Goal: Navigation & Orientation: Go to known website

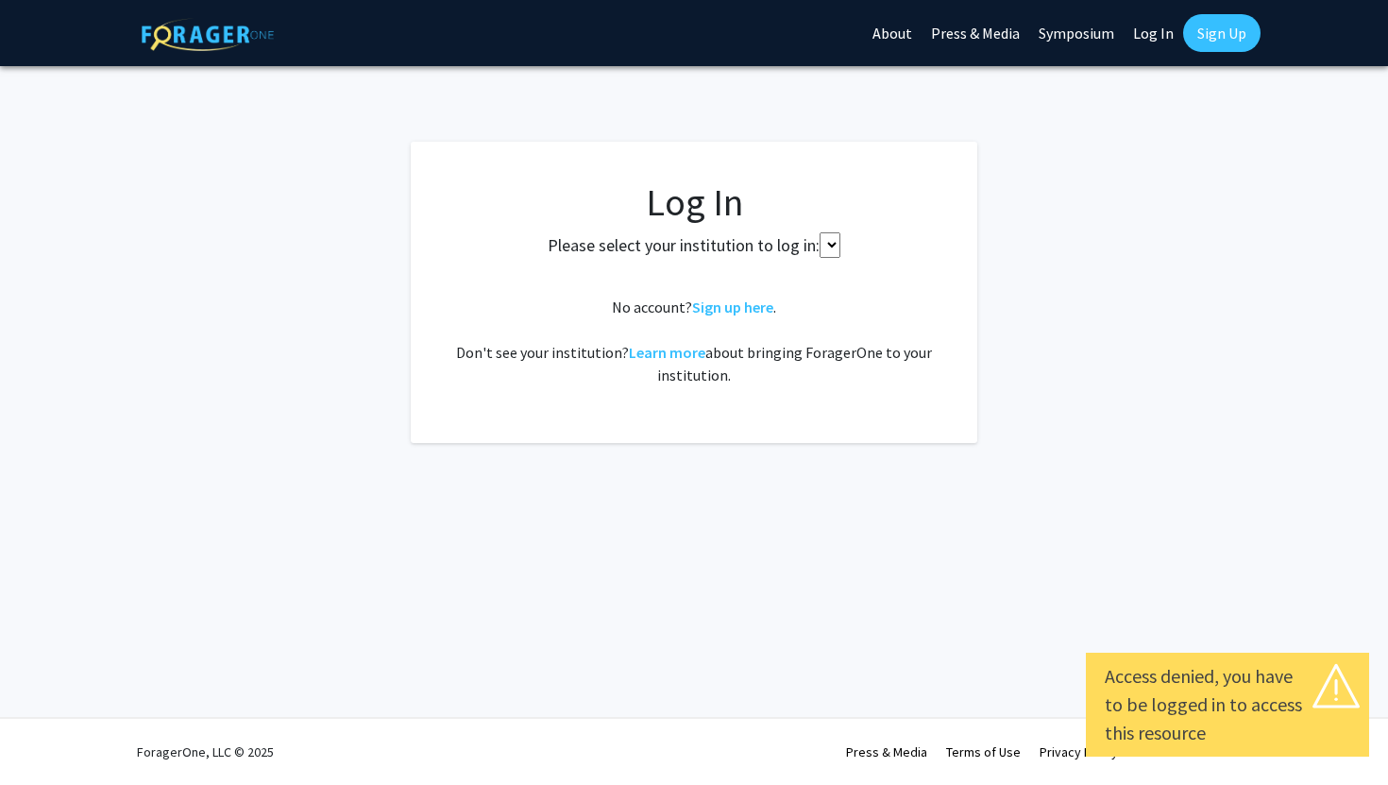
select select
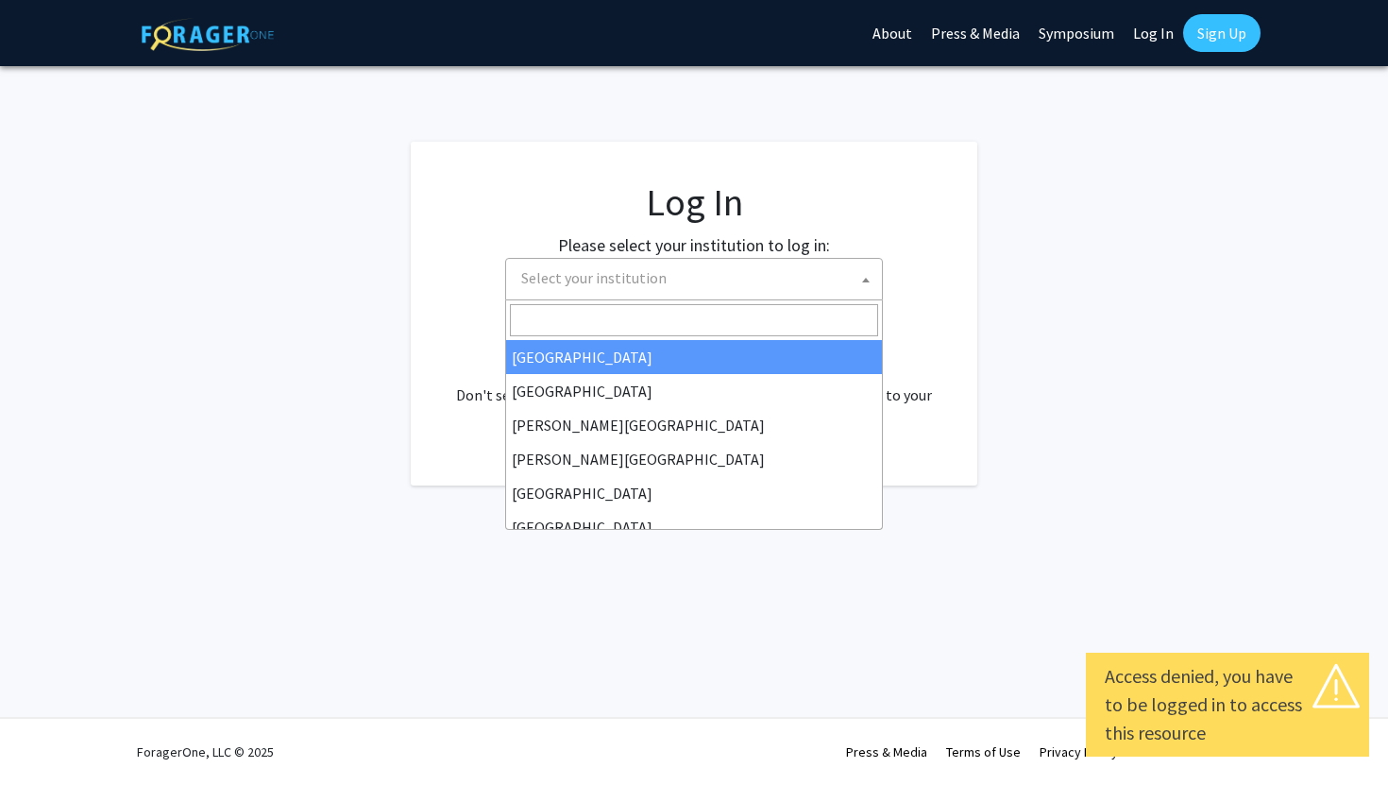
click at [689, 289] on span "Select your institution" at bounding box center [698, 278] width 368 height 39
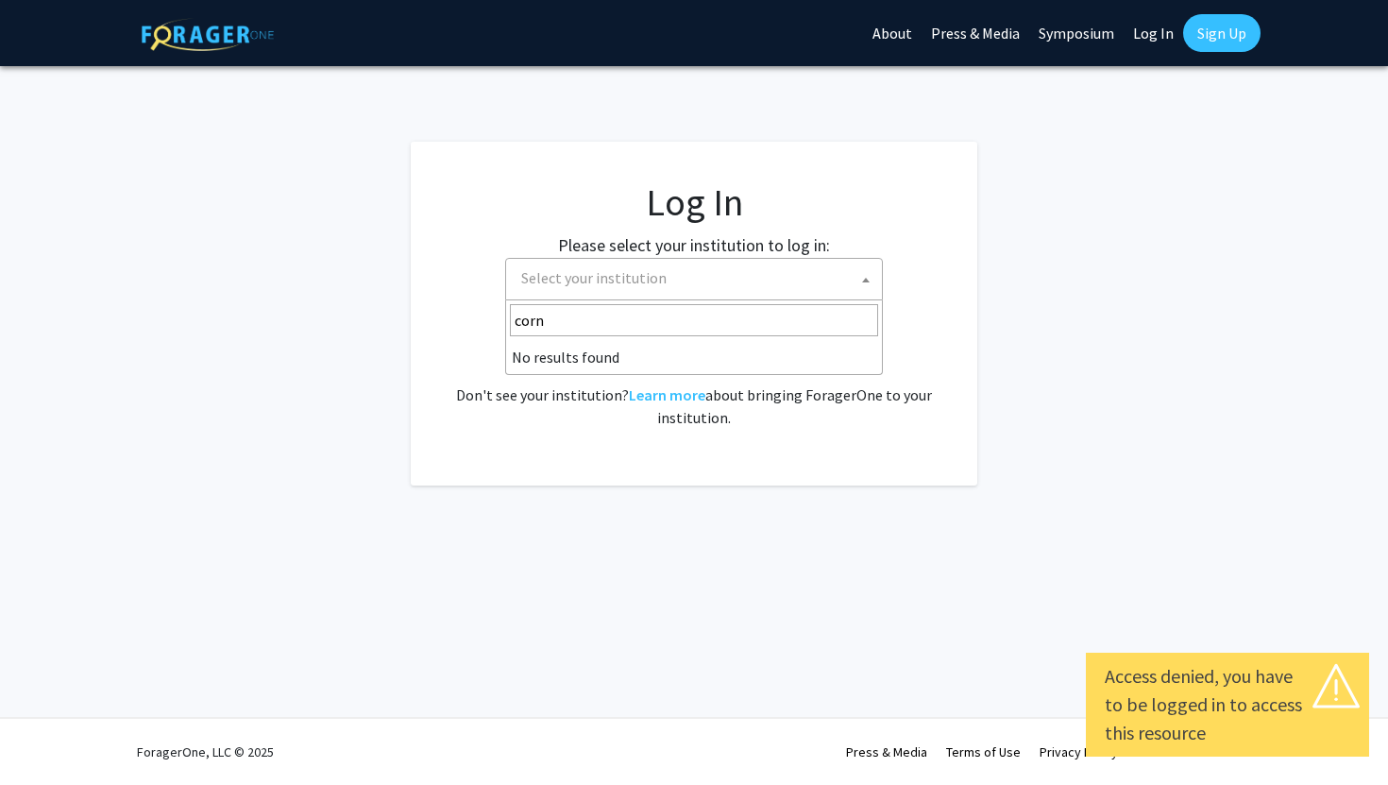
type input "corne"
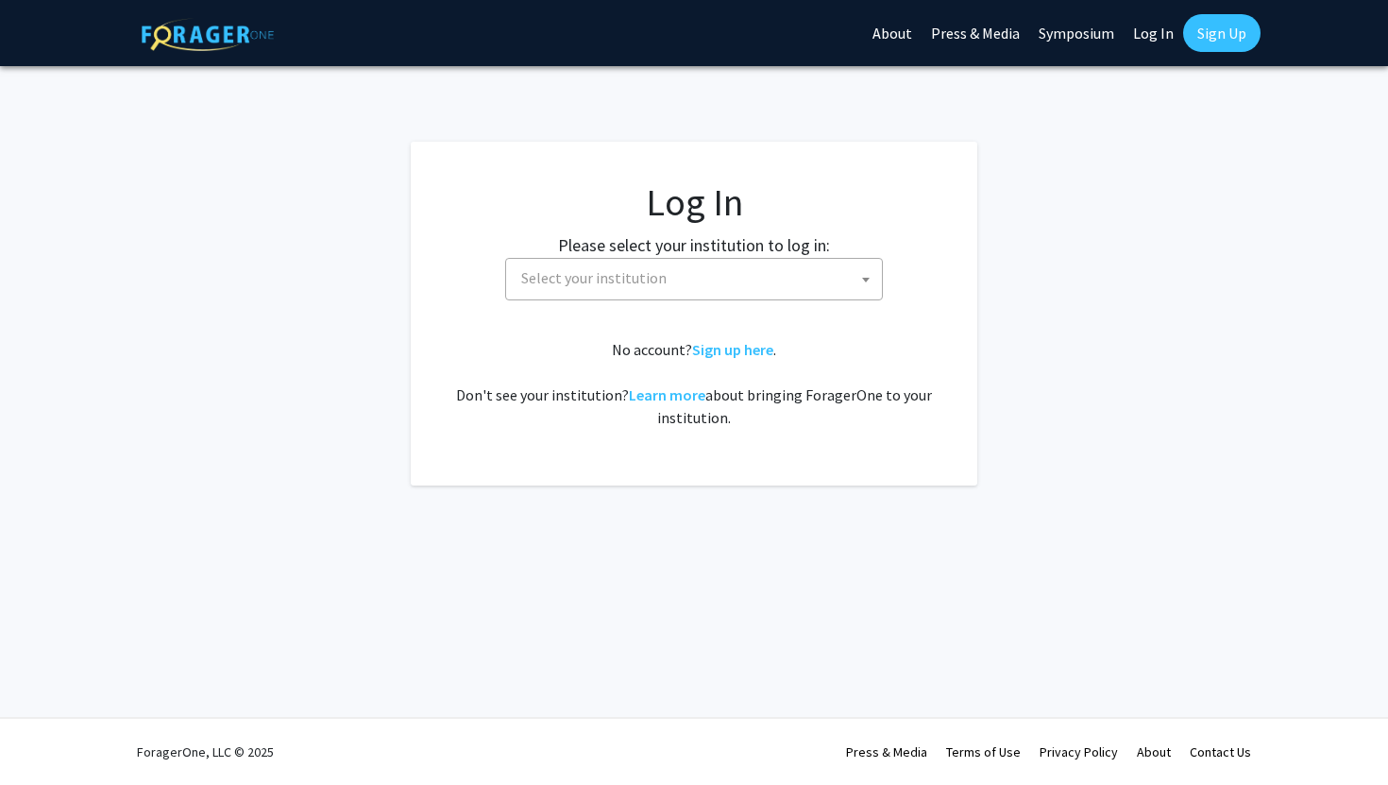
click at [1149, 21] on link "Log In" at bounding box center [1153, 33] width 59 height 66
select select "34"
click at [1152, 33] on link "Log In" at bounding box center [1153, 33] width 59 height 66
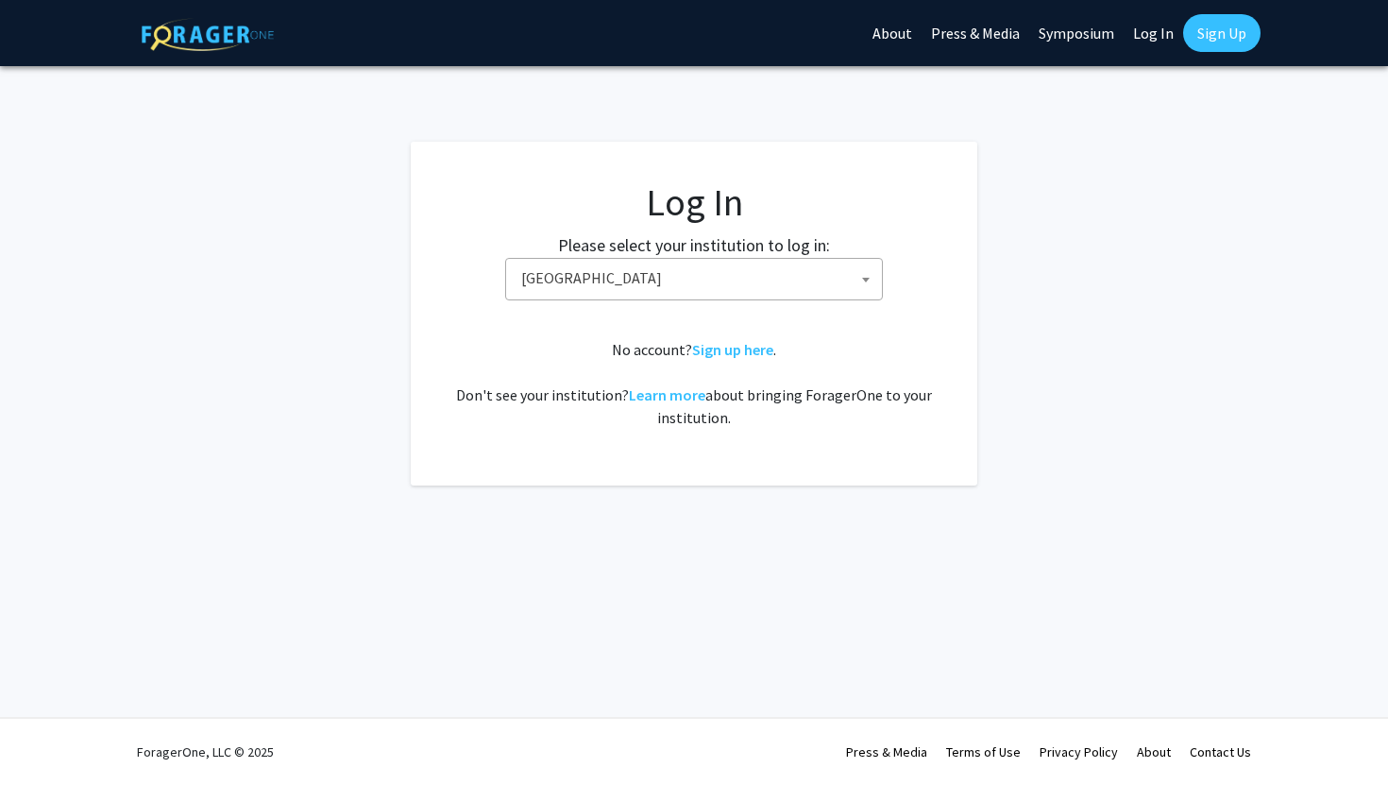
click at [1152, 33] on link "Log In" at bounding box center [1153, 33] width 59 height 66
click at [1160, 25] on link "Log In" at bounding box center [1153, 33] width 59 height 66
click at [1160, 32] on link "Log In" at bounding box center [1153, 33] width 59 height 66
click at [818, 274] on span "[GEOGRAPHIC_DATA]" at bounding box center [698, 278] width 368 height 39
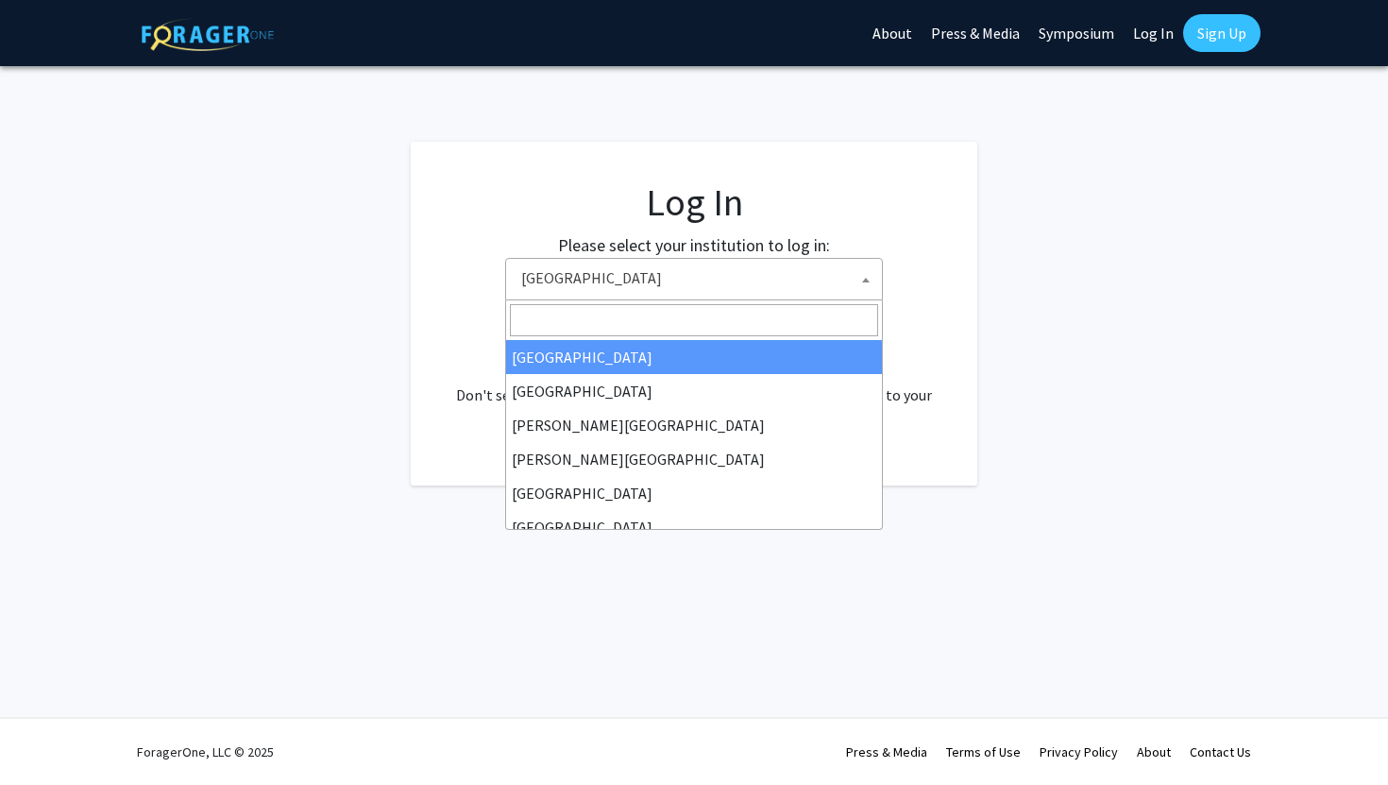
click at [895, 207] on h1 "Log In" at bounding box center [694, 201] width 491 height 45
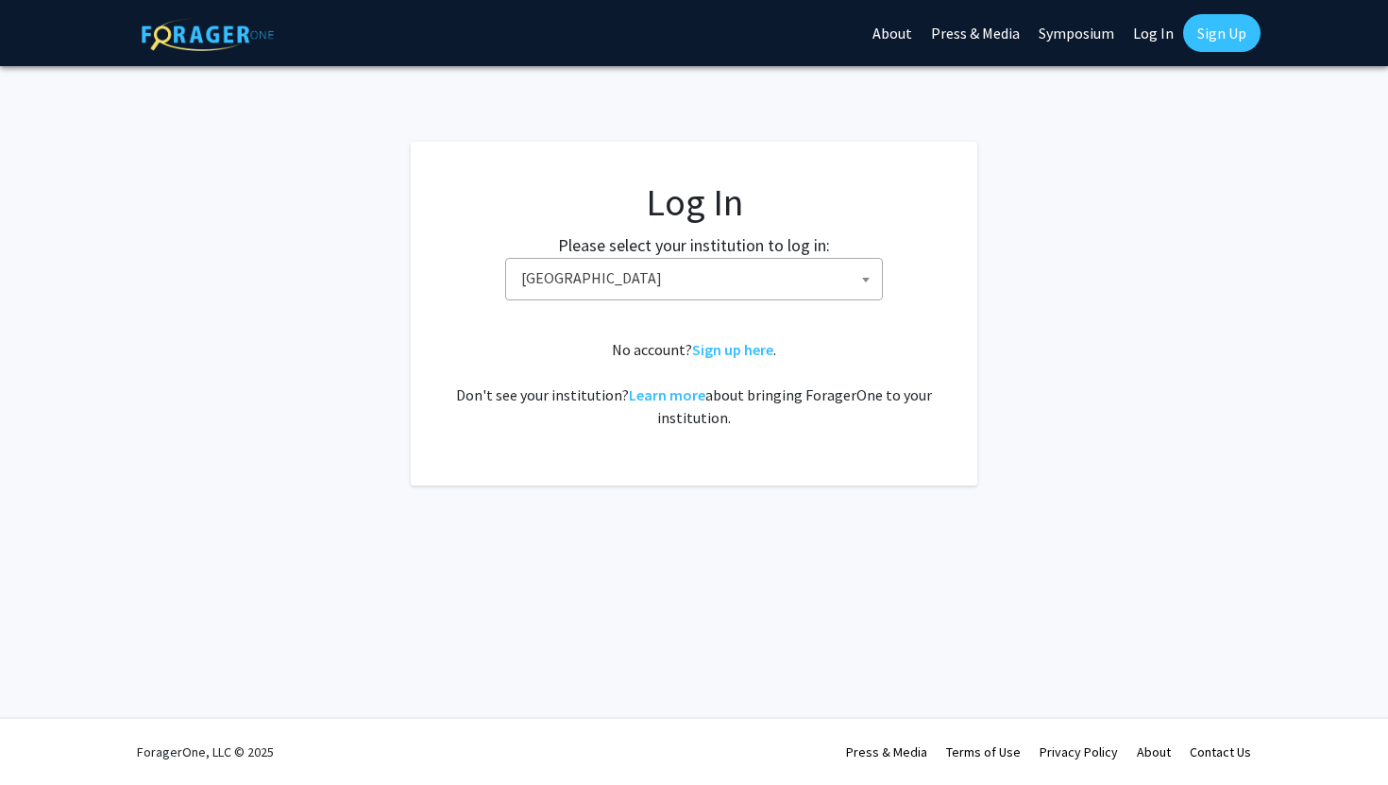
click at [1149, 40] on link "Log In" at bounding box center [1153, 33] width 59 height 66
click at [1139, 40] on link "Log In" at bounding box center [1153, 33] width 59 height 66
select select
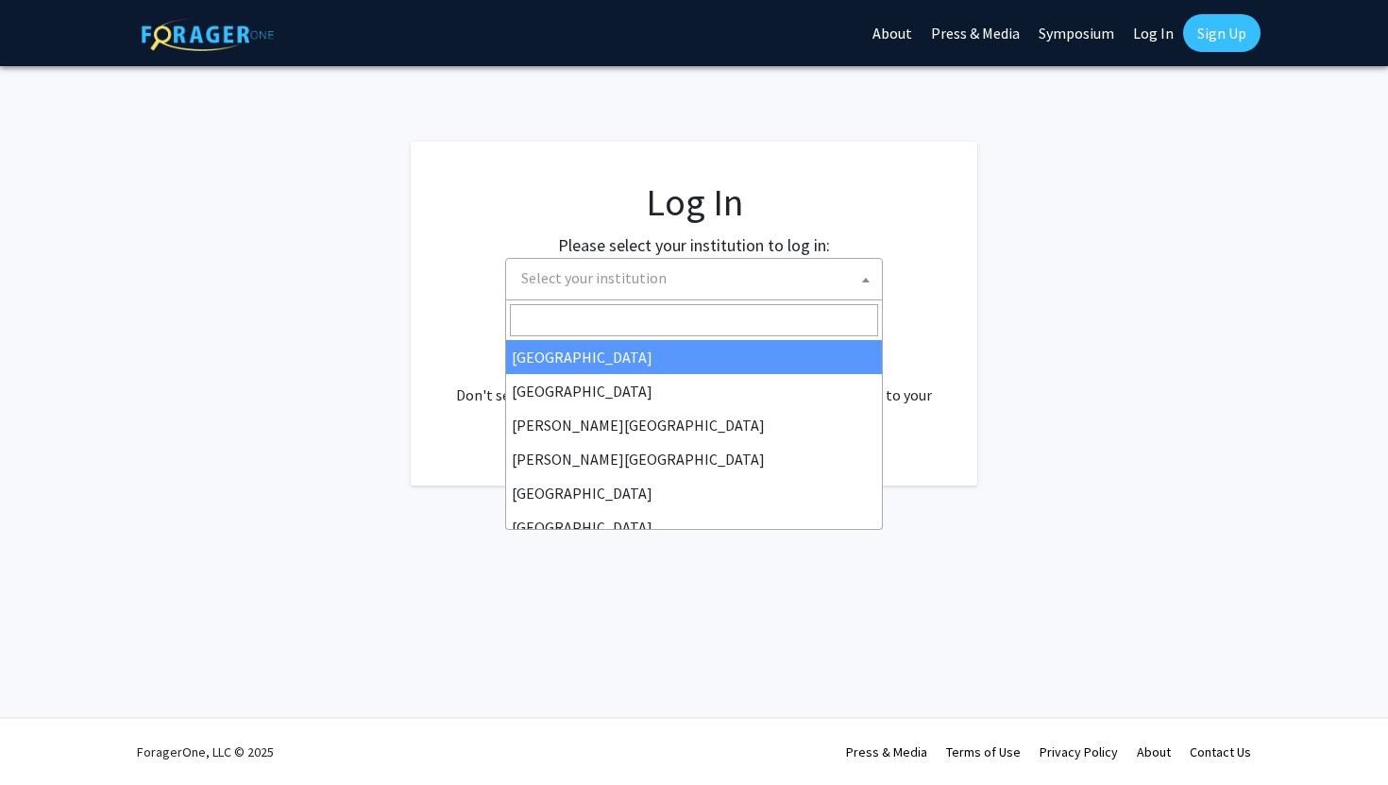
click at [572, 266] on span "Select your institution" at bounding box center [698, 278] width 368 height 39
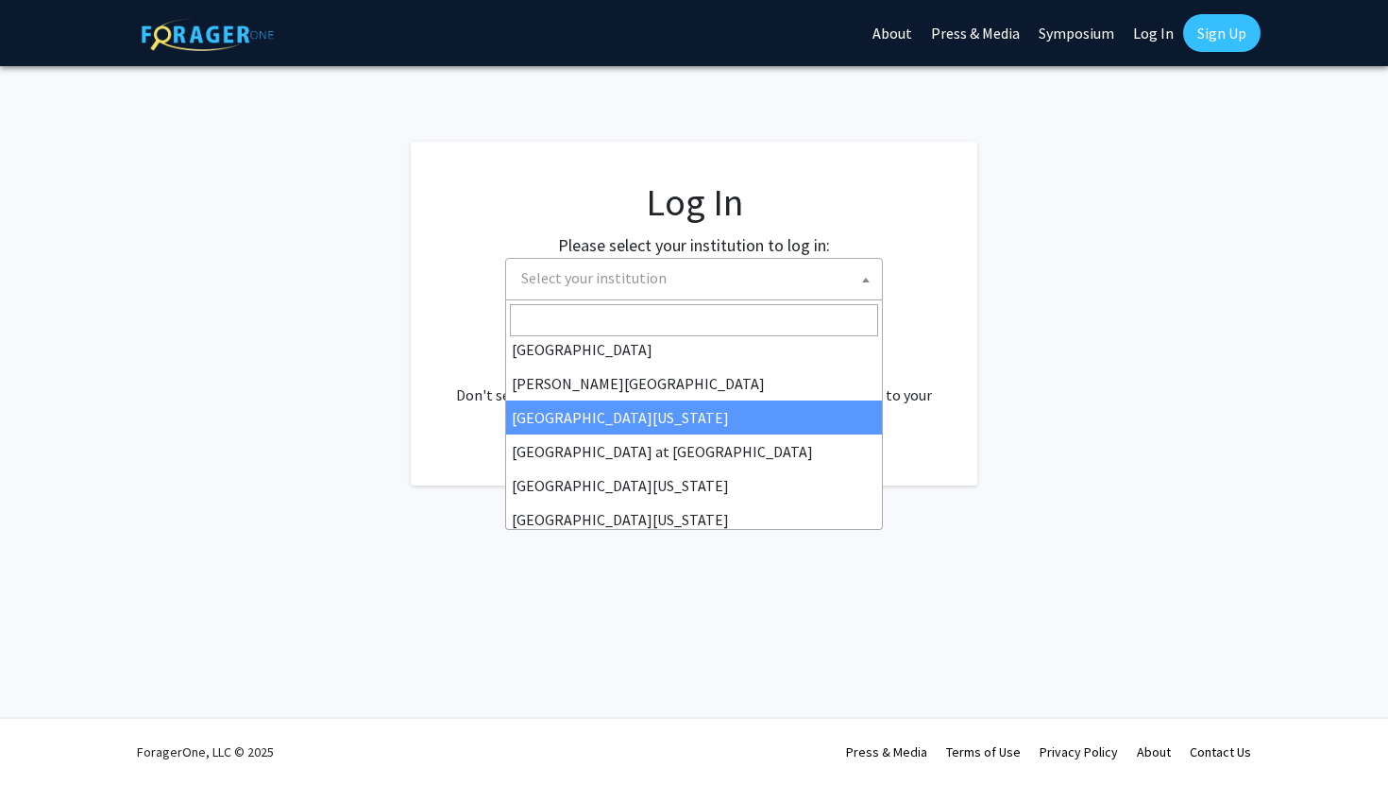
scroll to position [661, 0]
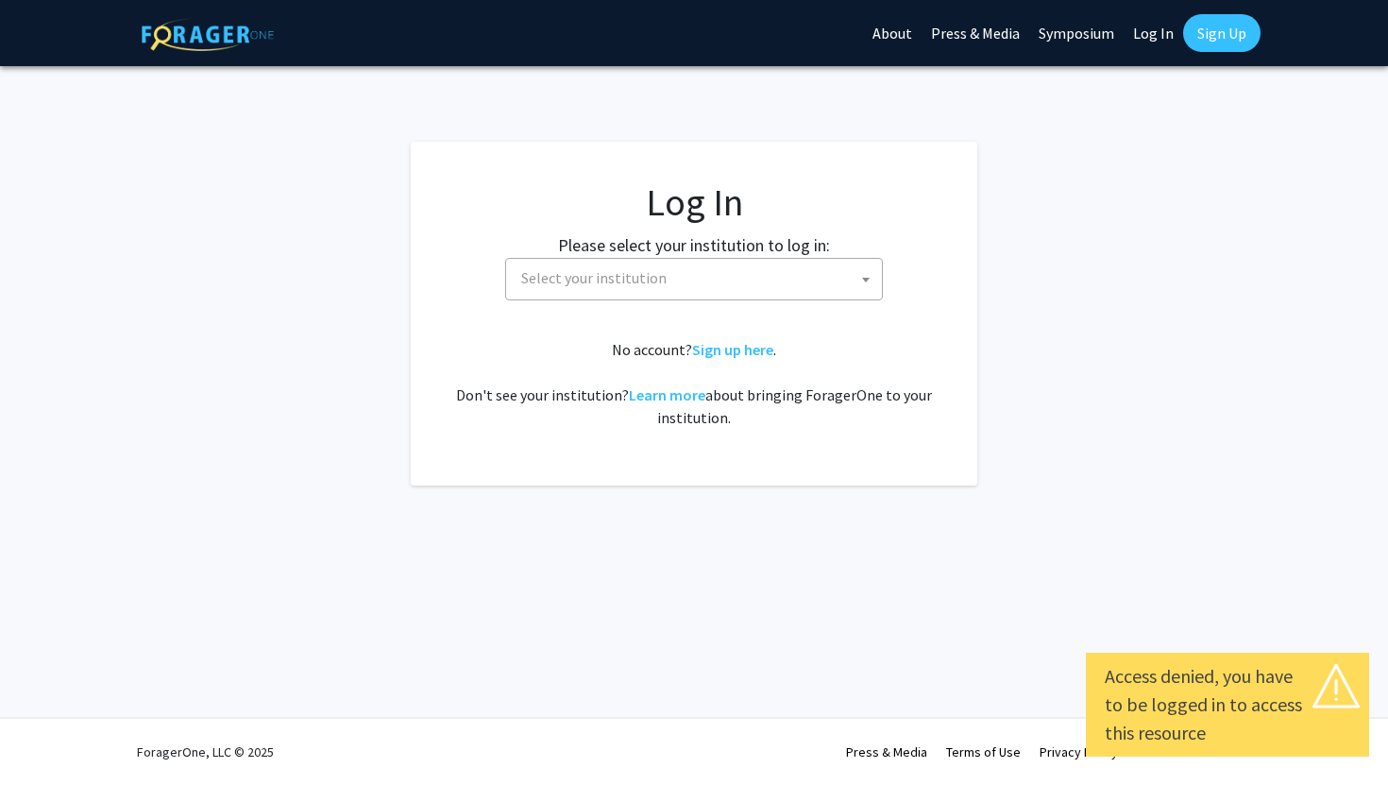
select select
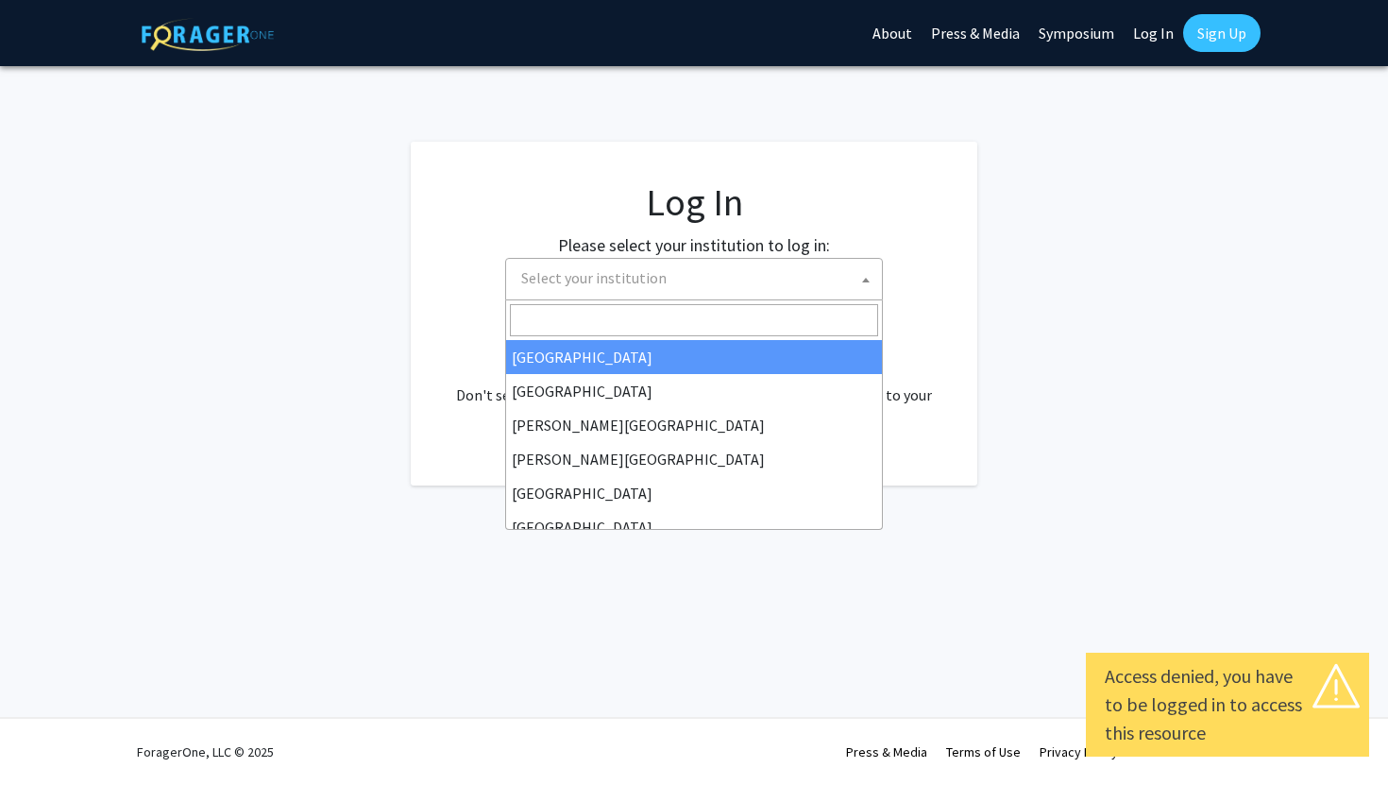
click at [651, 274] on span "Select your institution" at bounding box center [593, 277] width 145 height 19
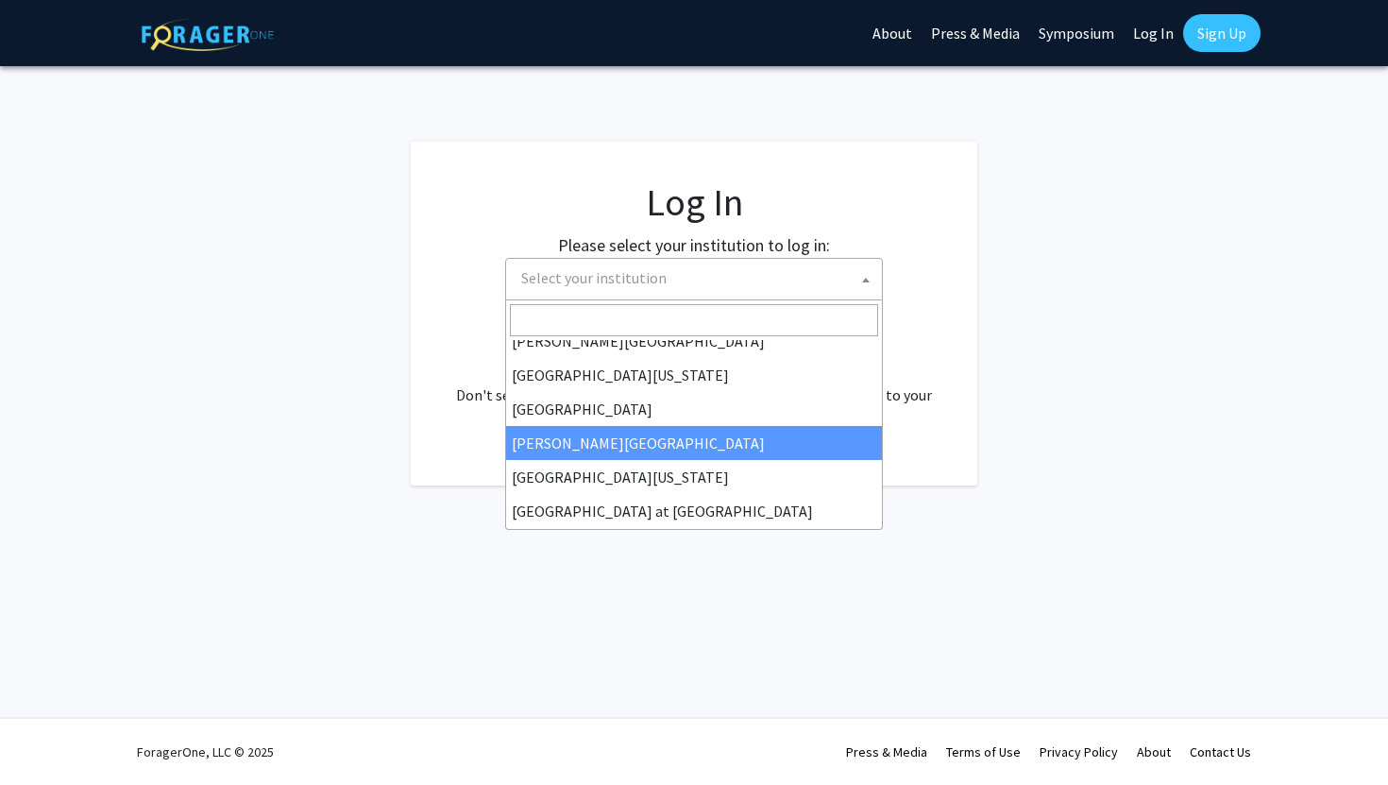
scroll to position [661, 0]
